Goal: Task Accomplishment & Management: Complete application form

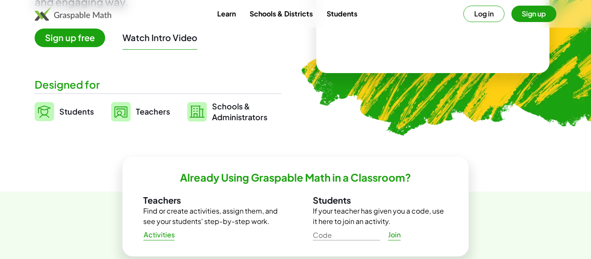
scroll to position [164, 0]
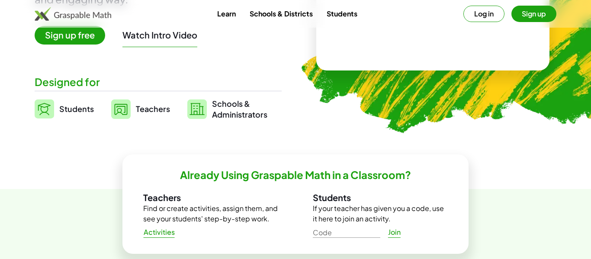
click at [68, 116] on link "Students" at bounding box center [64, 109] width 59 height 22
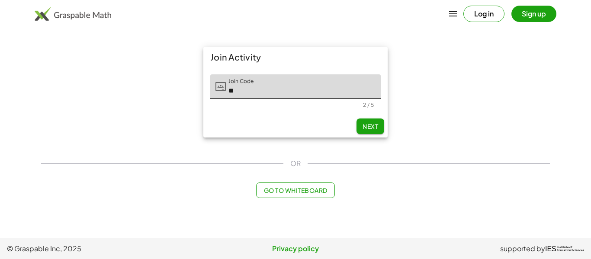
type input "*"
type input "******"
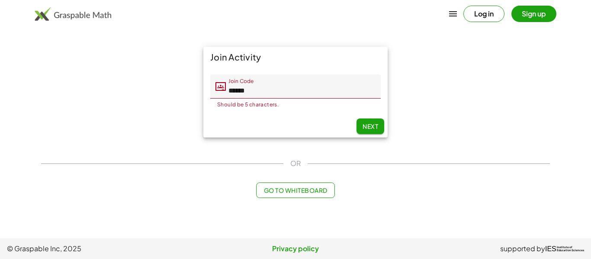
click at [369, 126] on span "Next" at bounding box center [370, 126] width 16 height 8
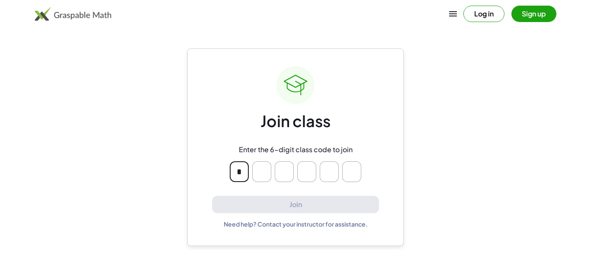
type input "*"
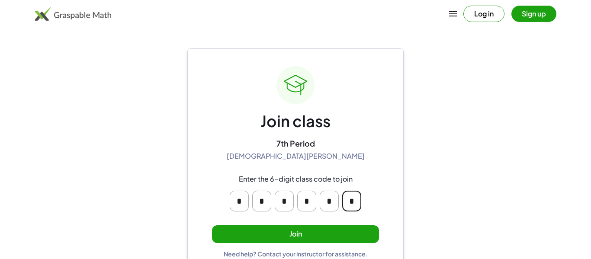
type input "*"
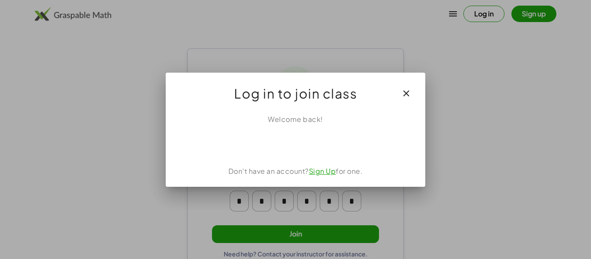
click at [403, 90] on icon "button" at bounding box center [406, 93] width 10 height 10
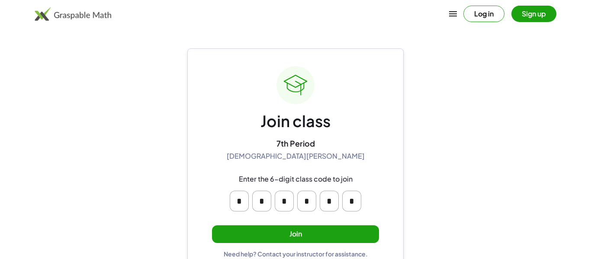
click at [314, 230] on button "Join" at bounding box center [295, 234] width 167 height 18
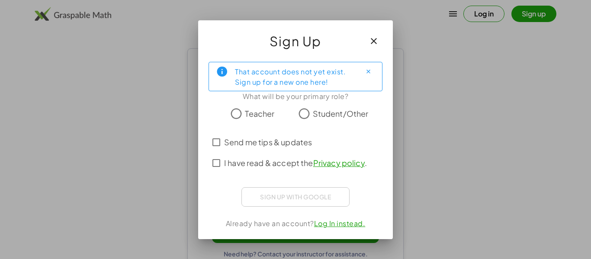
click at [317, 115] on span "Student/Other" at bounding box center [341, 114] width 56 height 12
click at [280, 161] on span "I have read & accept the Privacy policy ." at bounding box center [295, 163] width 143 height 12
click at [272, 148] on label "Send me tips & updates" at bounding box center [268, 142] width 88 height 21
